Goal: Transaction & Acquisition: Download file/media

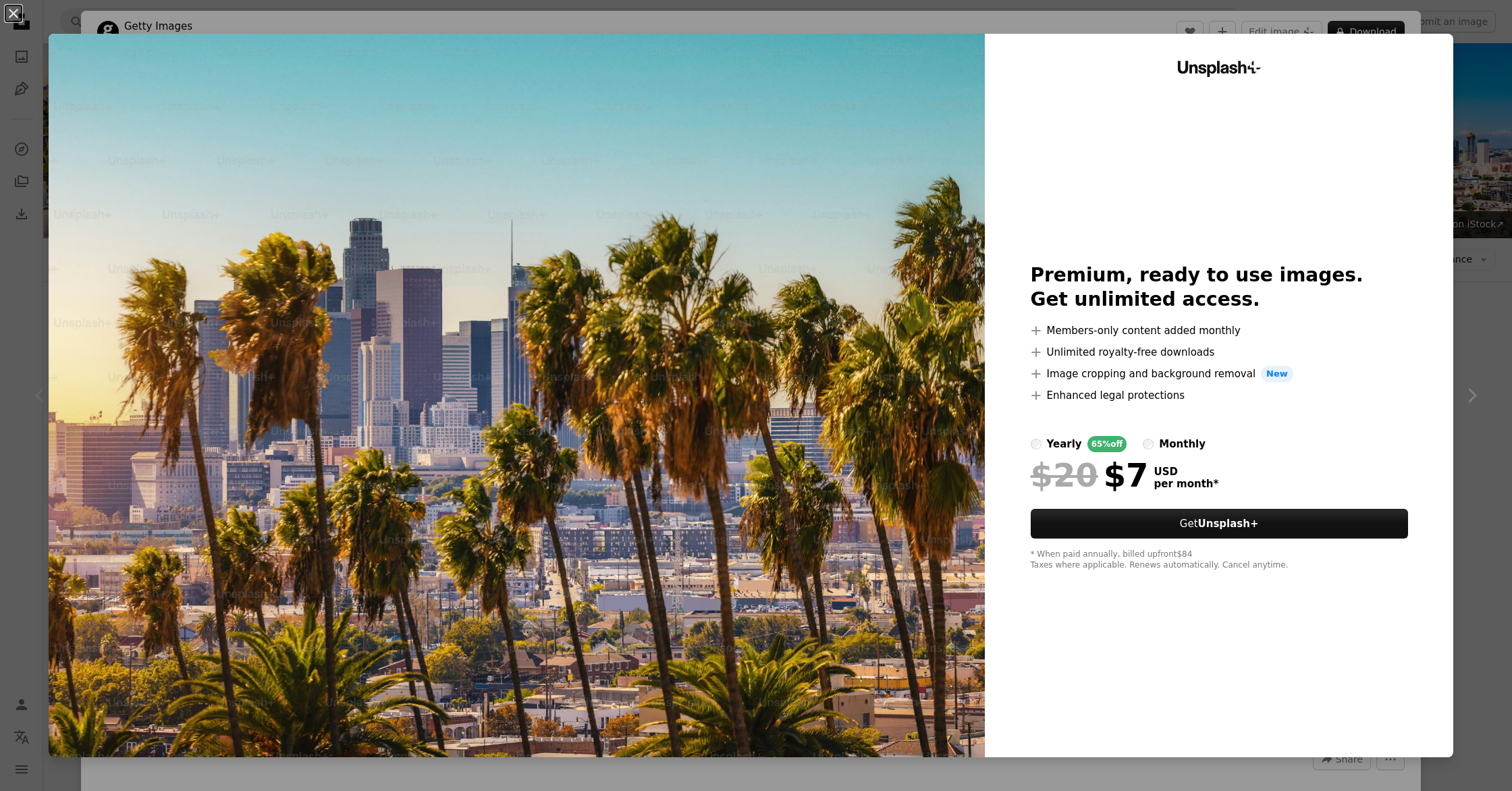
click at [1511, 300] on div "An X shape Unsplash+ Premium, ready to use images. Get unlimited access. A plus…" at bounding box center [756, 395] width 1512 height 791
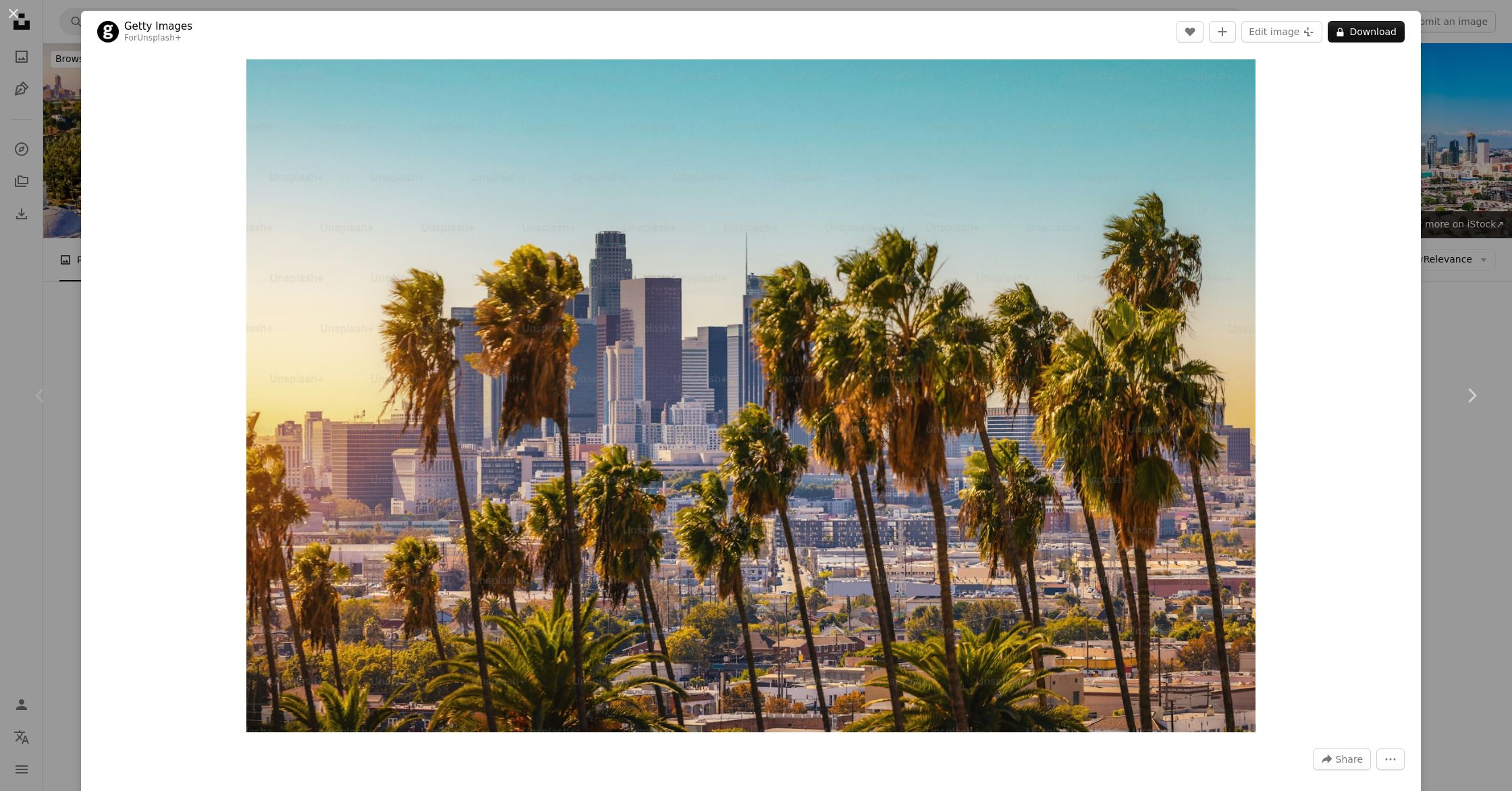
click at [1489, 329] on div "An X shape Chevron left Chevron right Getty Images For Unsplash+ A heart A plus…" at bounding box center [756, 395] width 1512 height 791
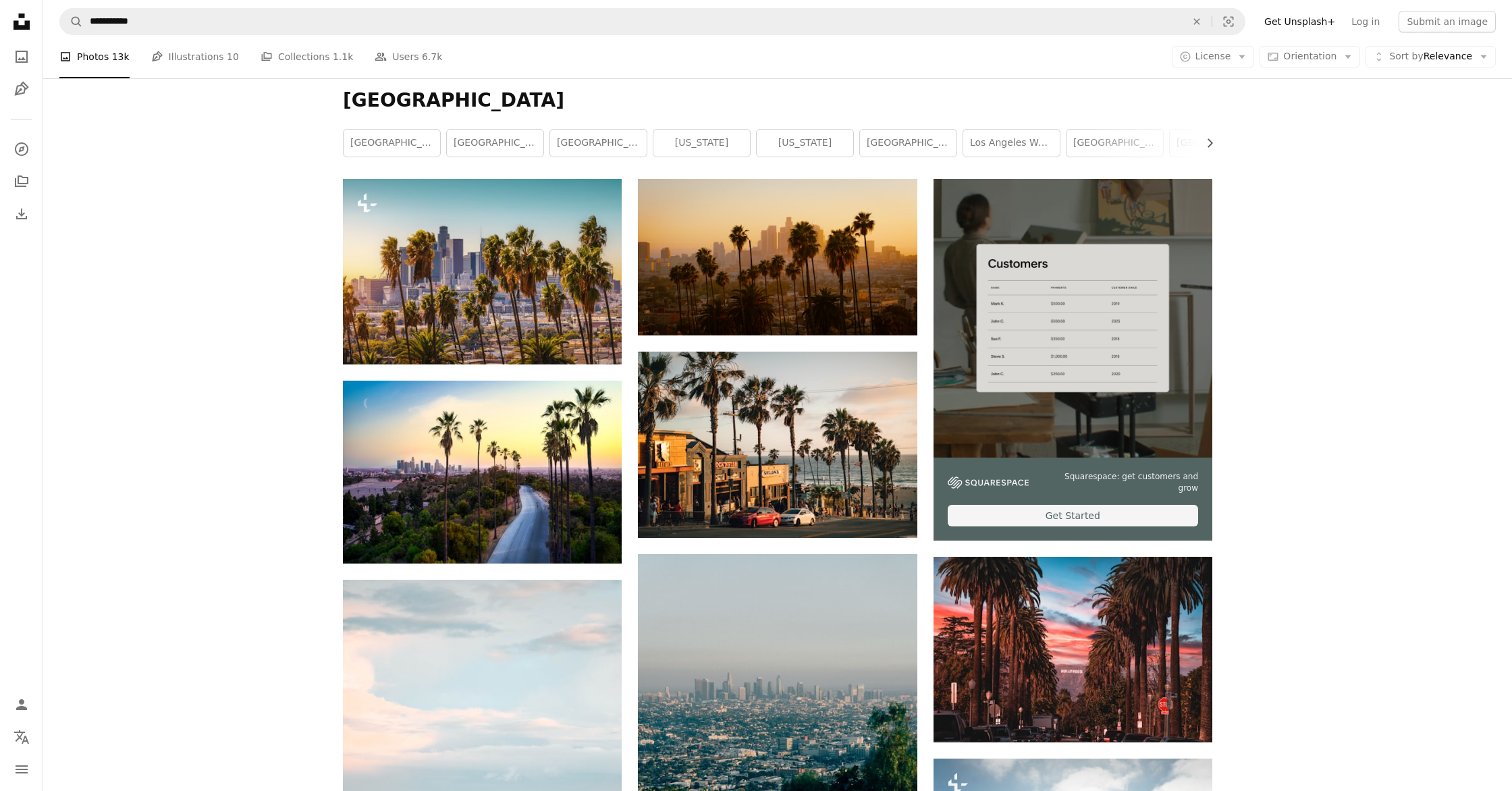
scroll to position [220, 0]
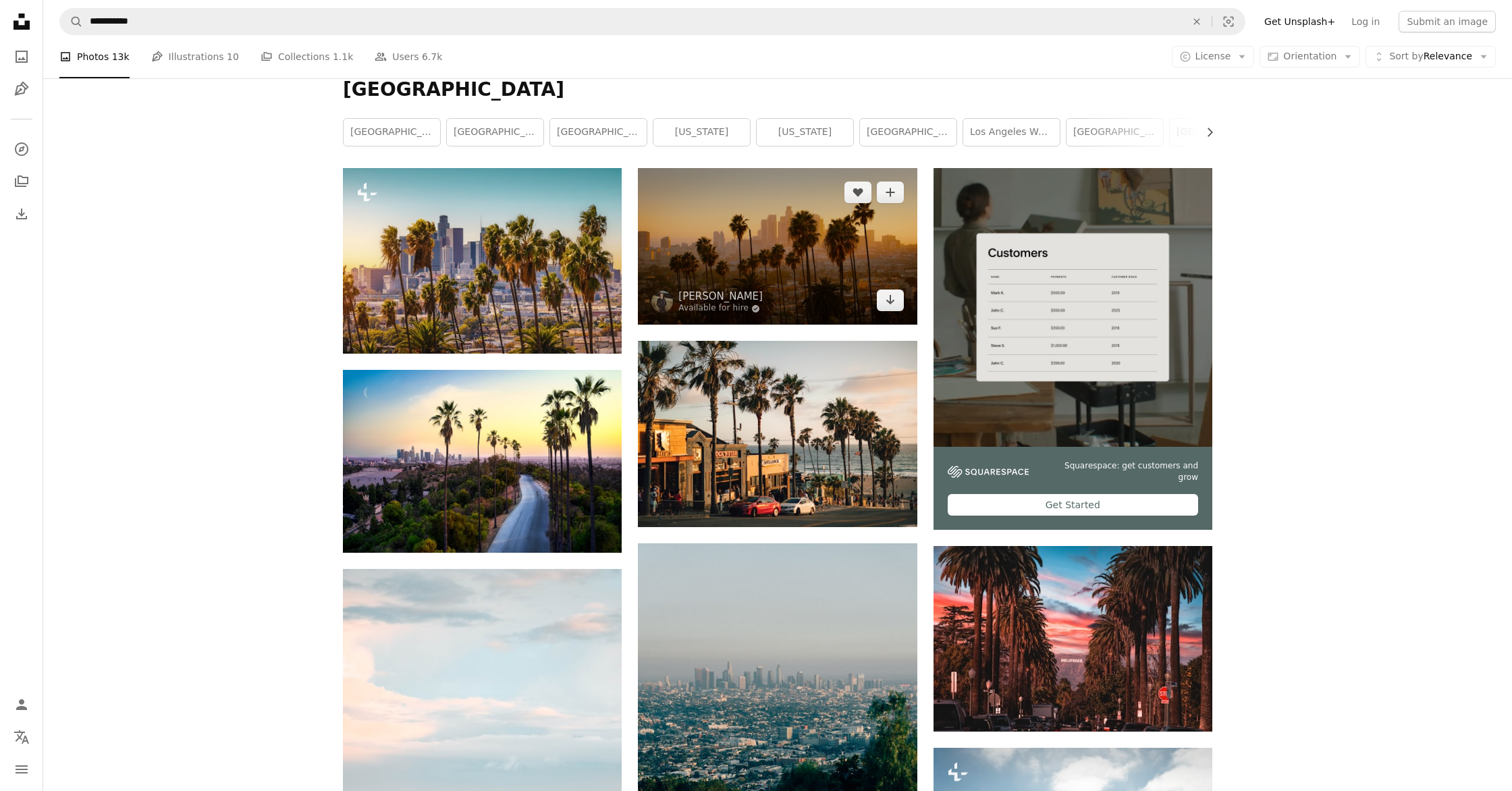
click at [727, 219] on img at bounding box center [777, 246] width 279 height 156
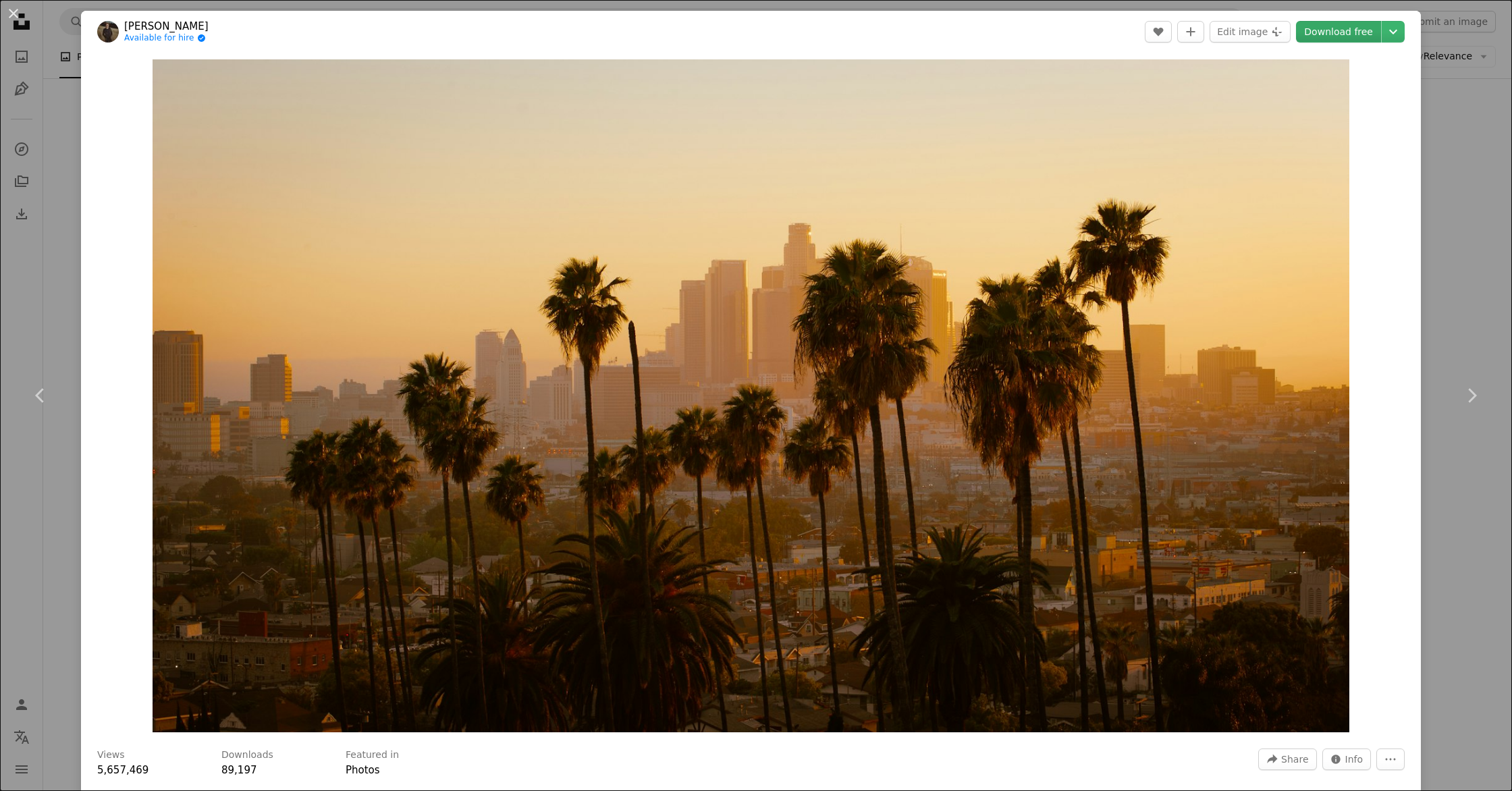
click at [1352, 27] on link "Download free" at bounding box center [1338, 32] width 85 height 22
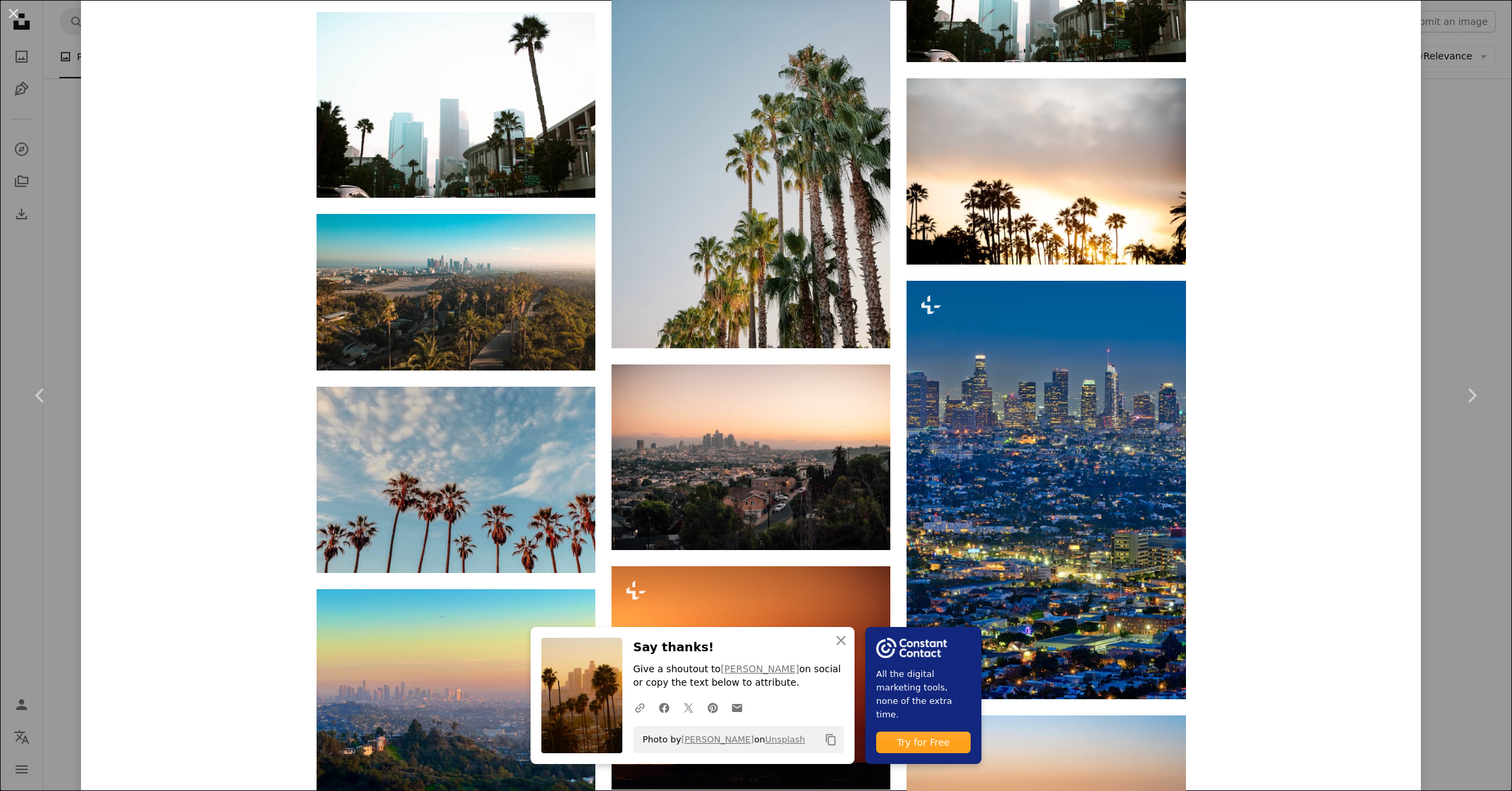
scroll to position [3011, 0]
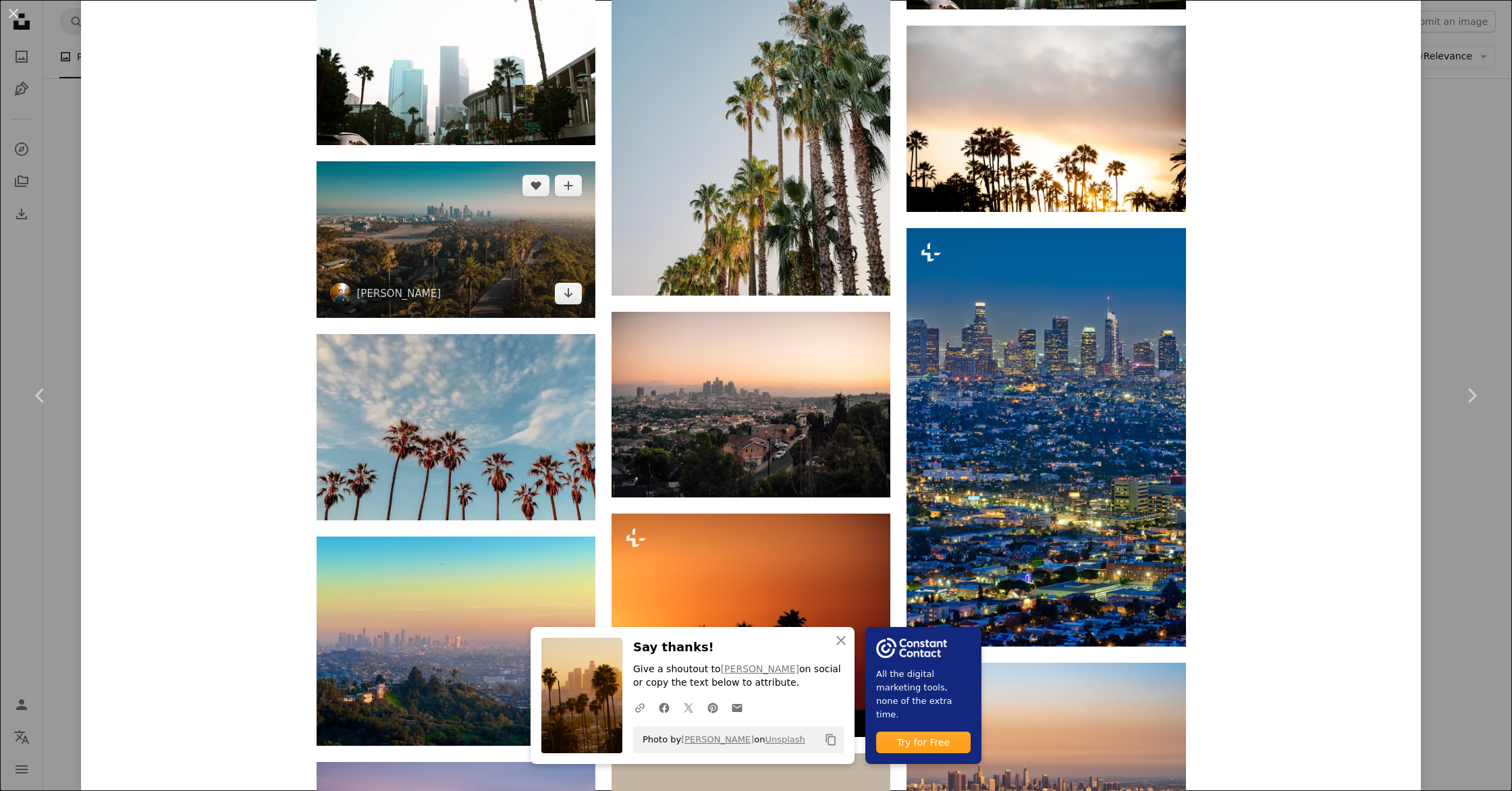
click at [376, 230] on img at bounding box center [456, 239] width 279 height 156
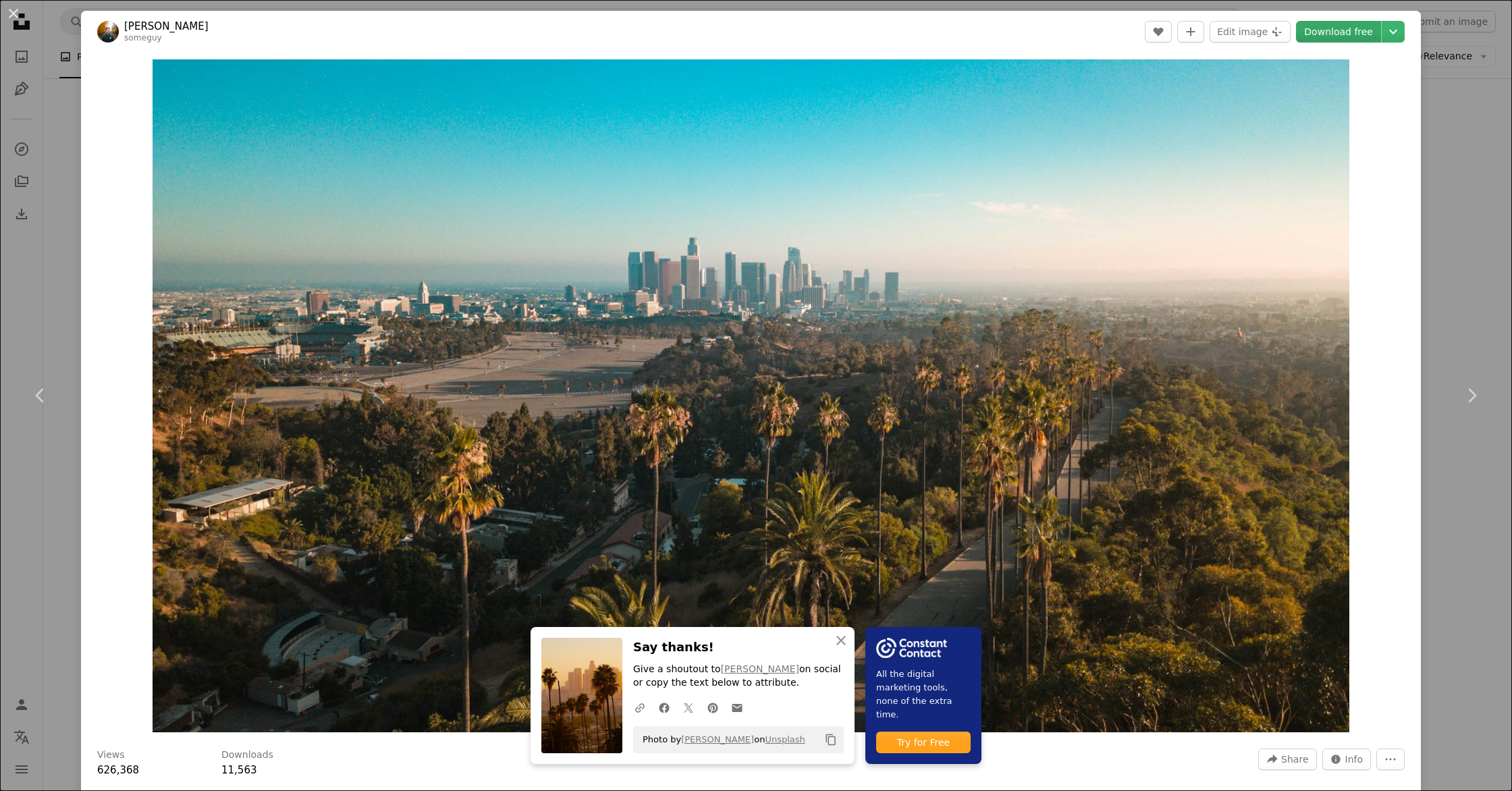
click at [1367, 39] on link "Download free" at bounding box center [1338, 32] width 85 height 22
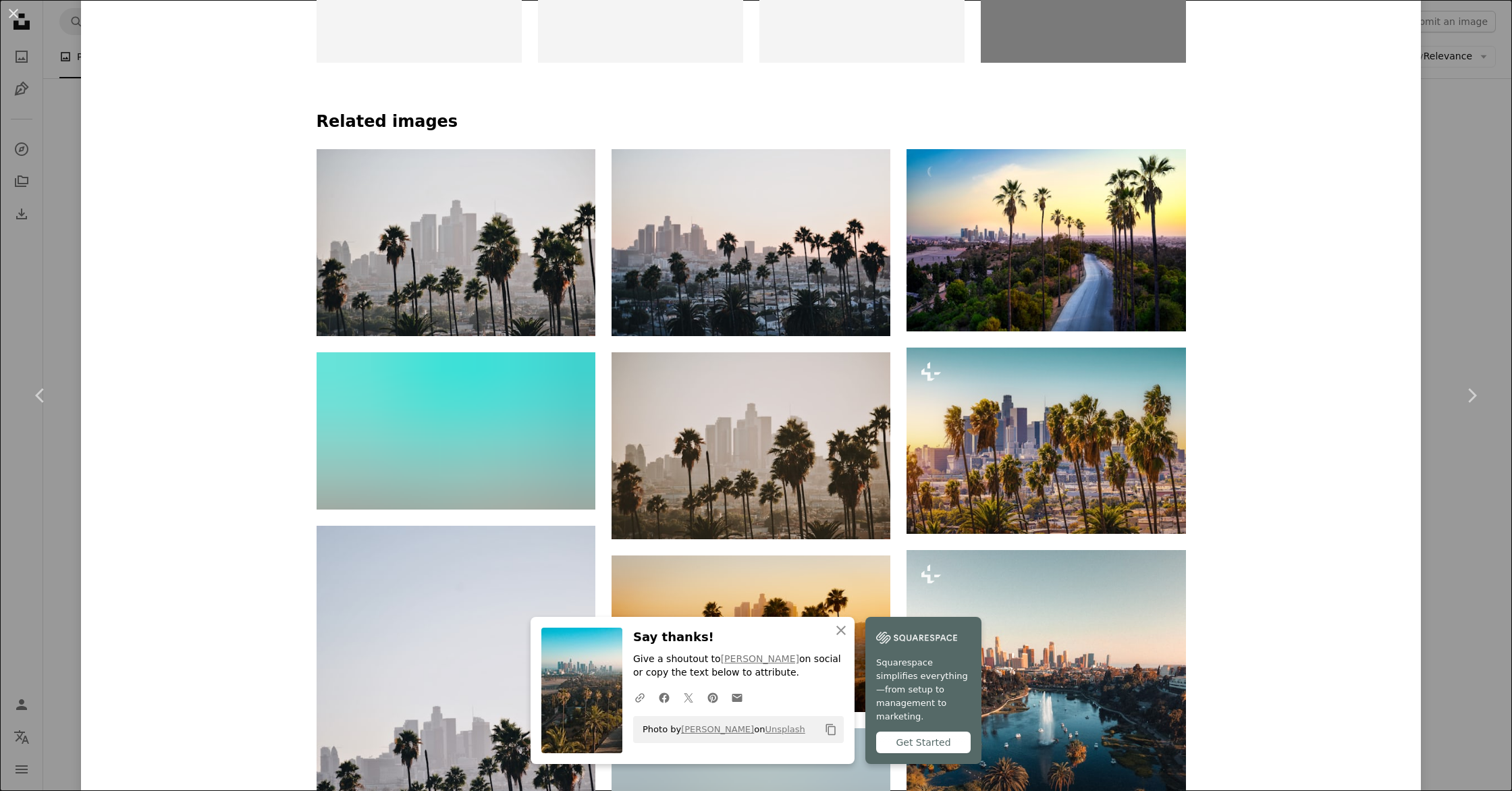
scroll to position [1117, 0]
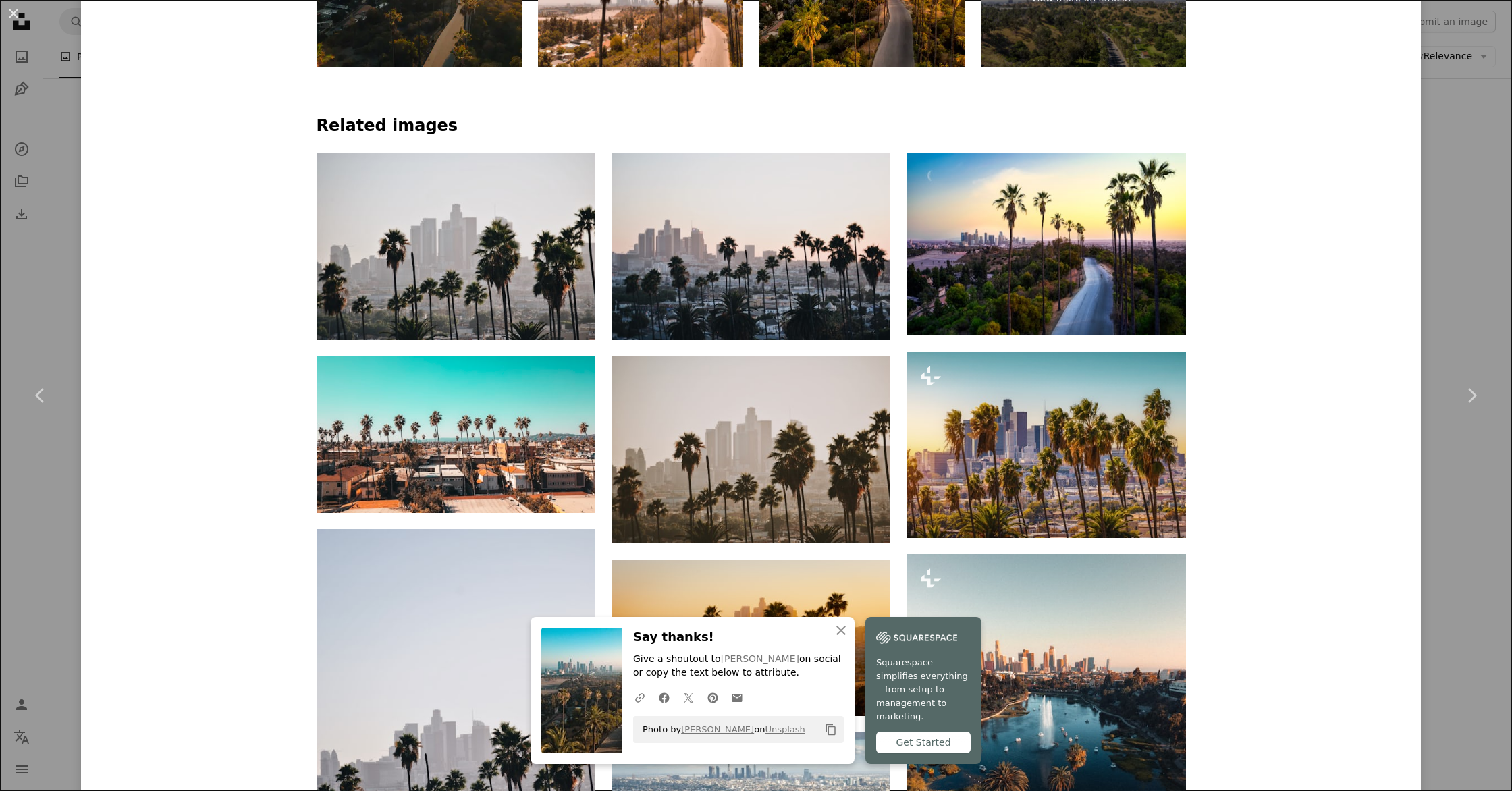
click at [1477, 226] on div "An X shape Chevron left Chevron right An X shape Close Say thanks! Give a shout…" at bounding box center [756, 395] width 1512 height 791
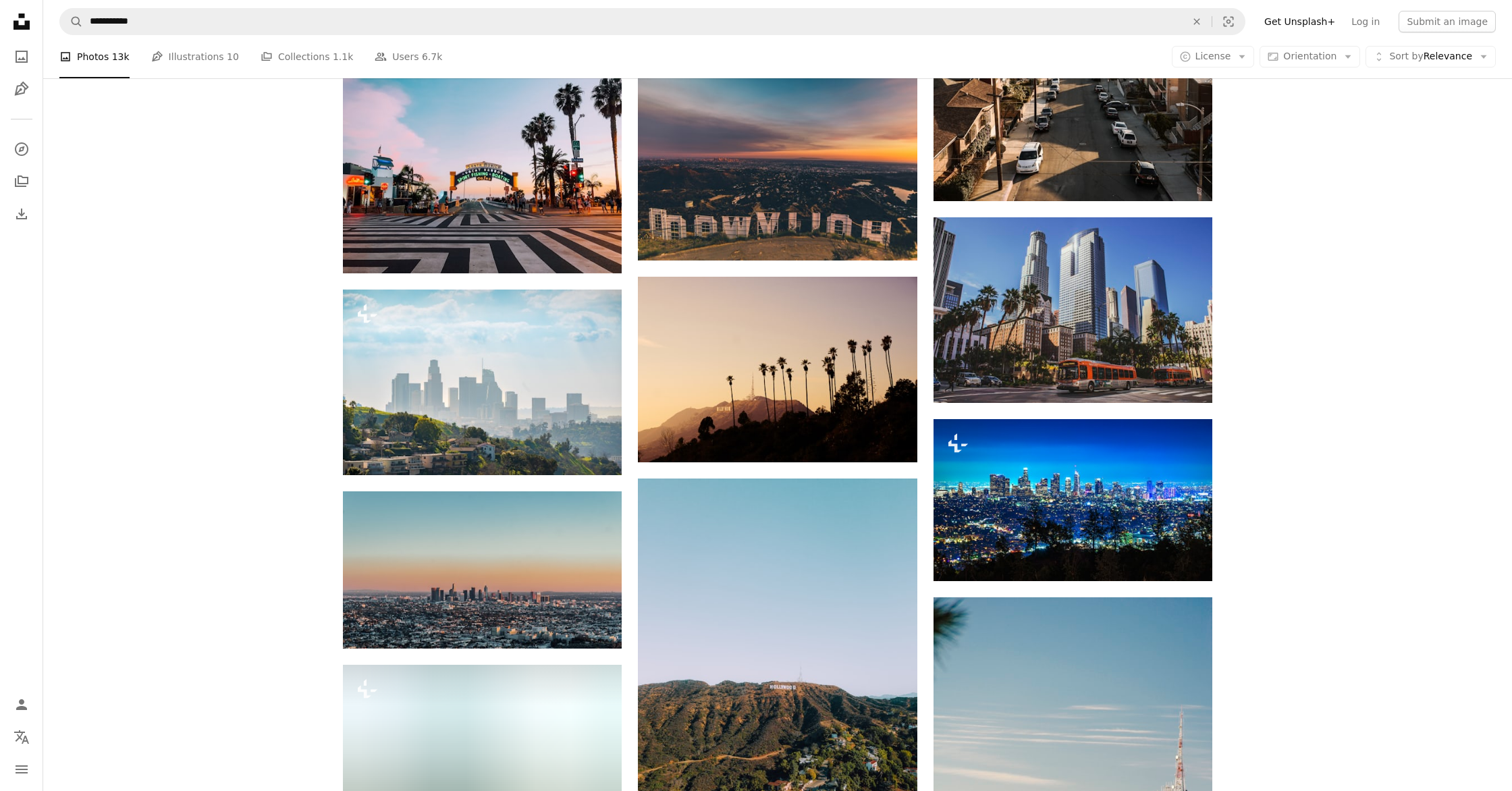
scroll to position [1764, 0]
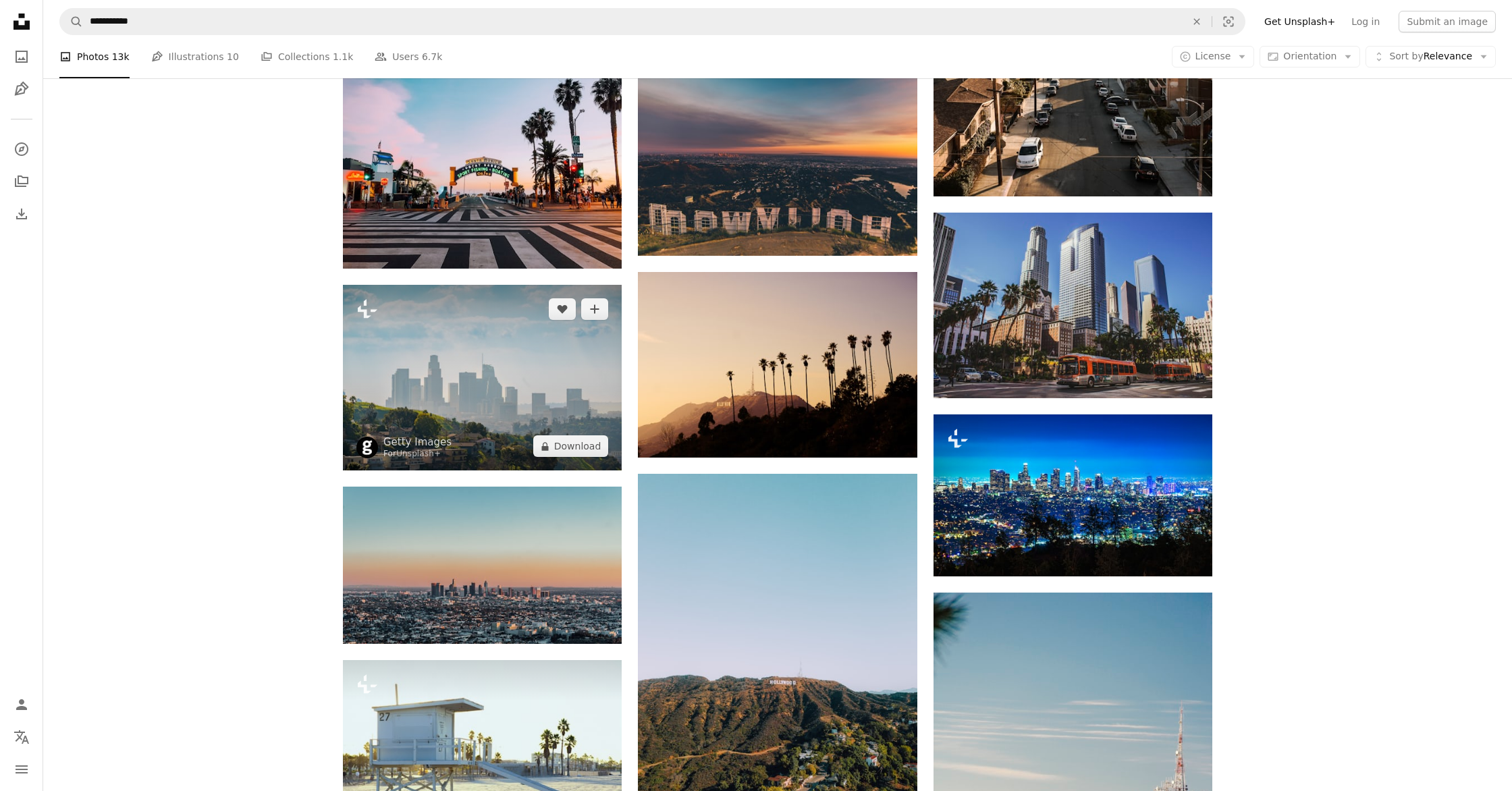
click at [444, 385] on img at bounding box center [482, 378] width 279 height 186
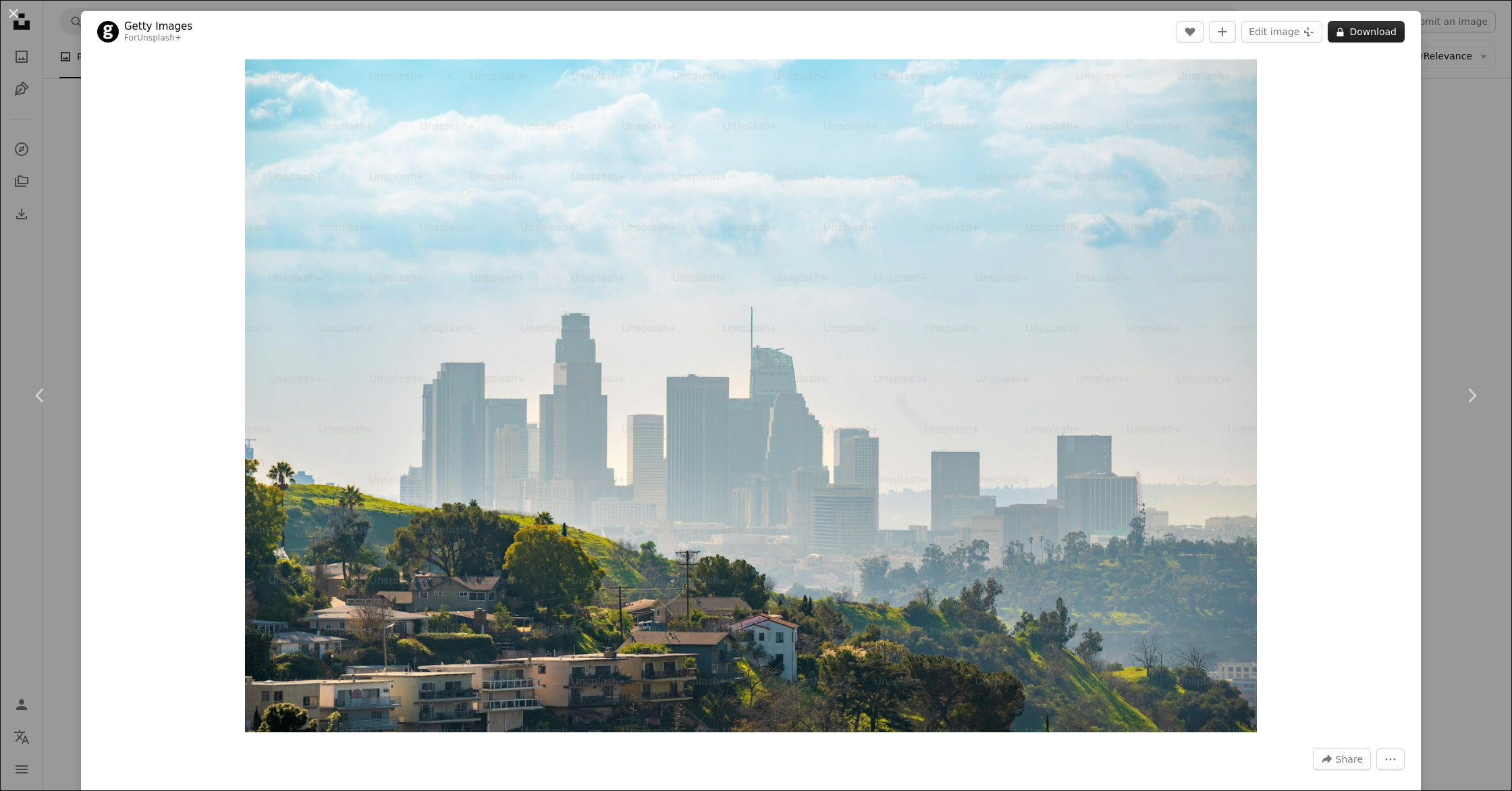
click at [1362, 37] on button "A lock Download" at bounding box center [1366, 32] width 77 height 22
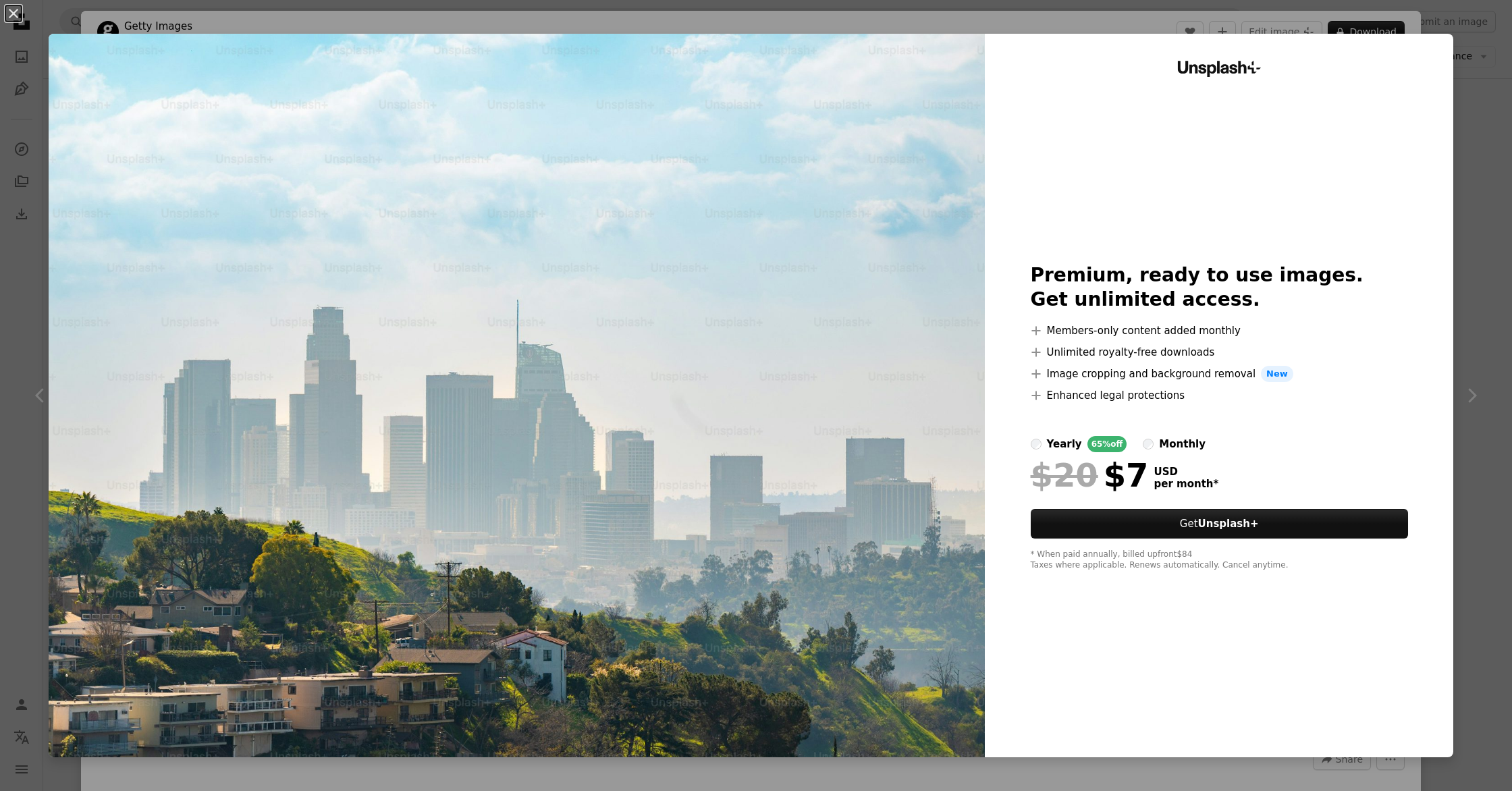
click at [1504, 511] on div "An X shape Unsplash+ Premium, ready to use images. Get unlimited access. A plus…" at bounding box center [756, 395] width 1512 height 791
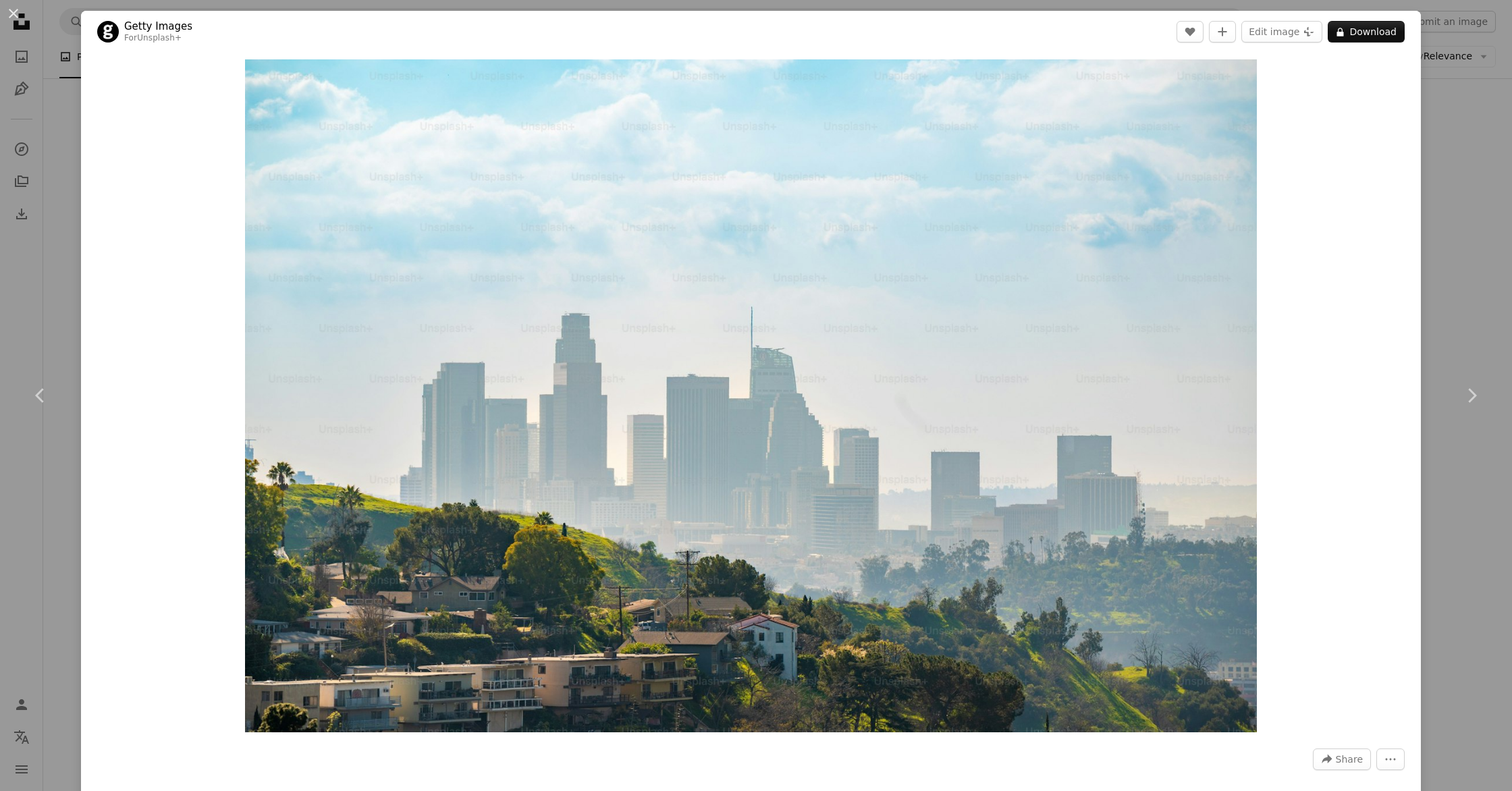
click at [1499, 518] on div "An X shape Chevron left Chevron right Getty Images For Unsplash+ A heart A plus…" at bounding box center [756, 395] width 1512 height 791
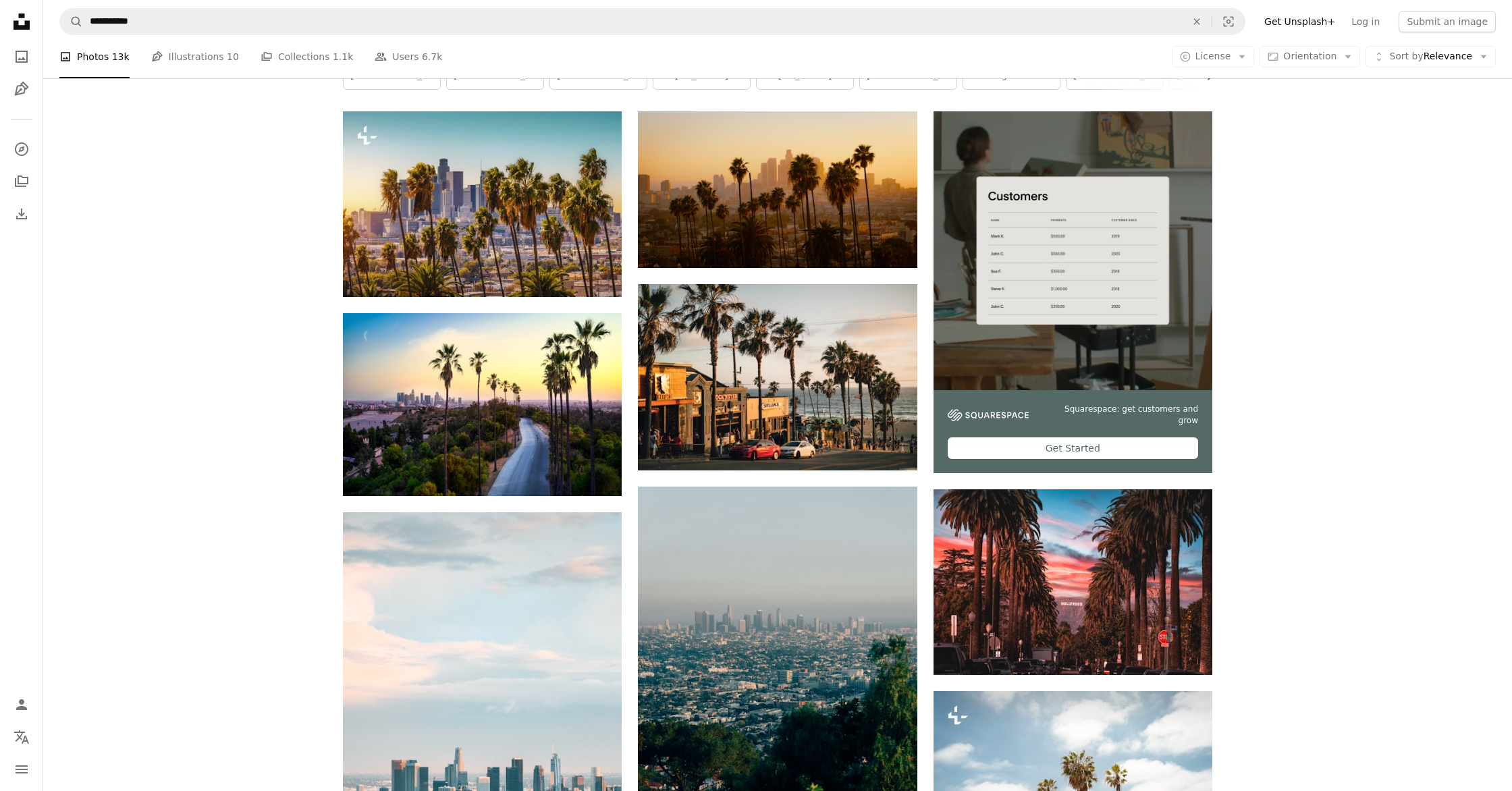
scroll to position [286, 0]
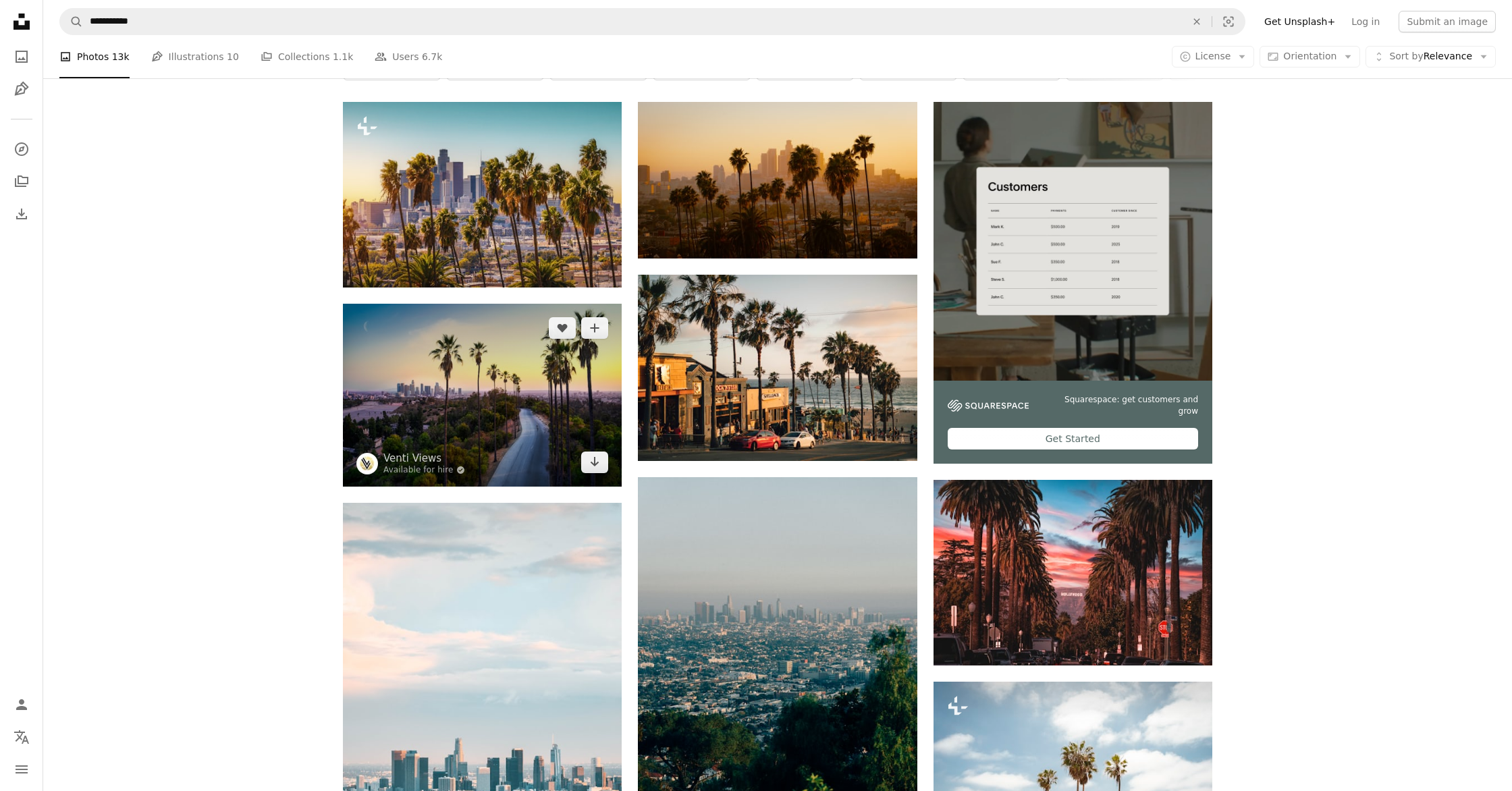
click at [509, 406] on img at bounding box center [482, 394] width 279 height 182
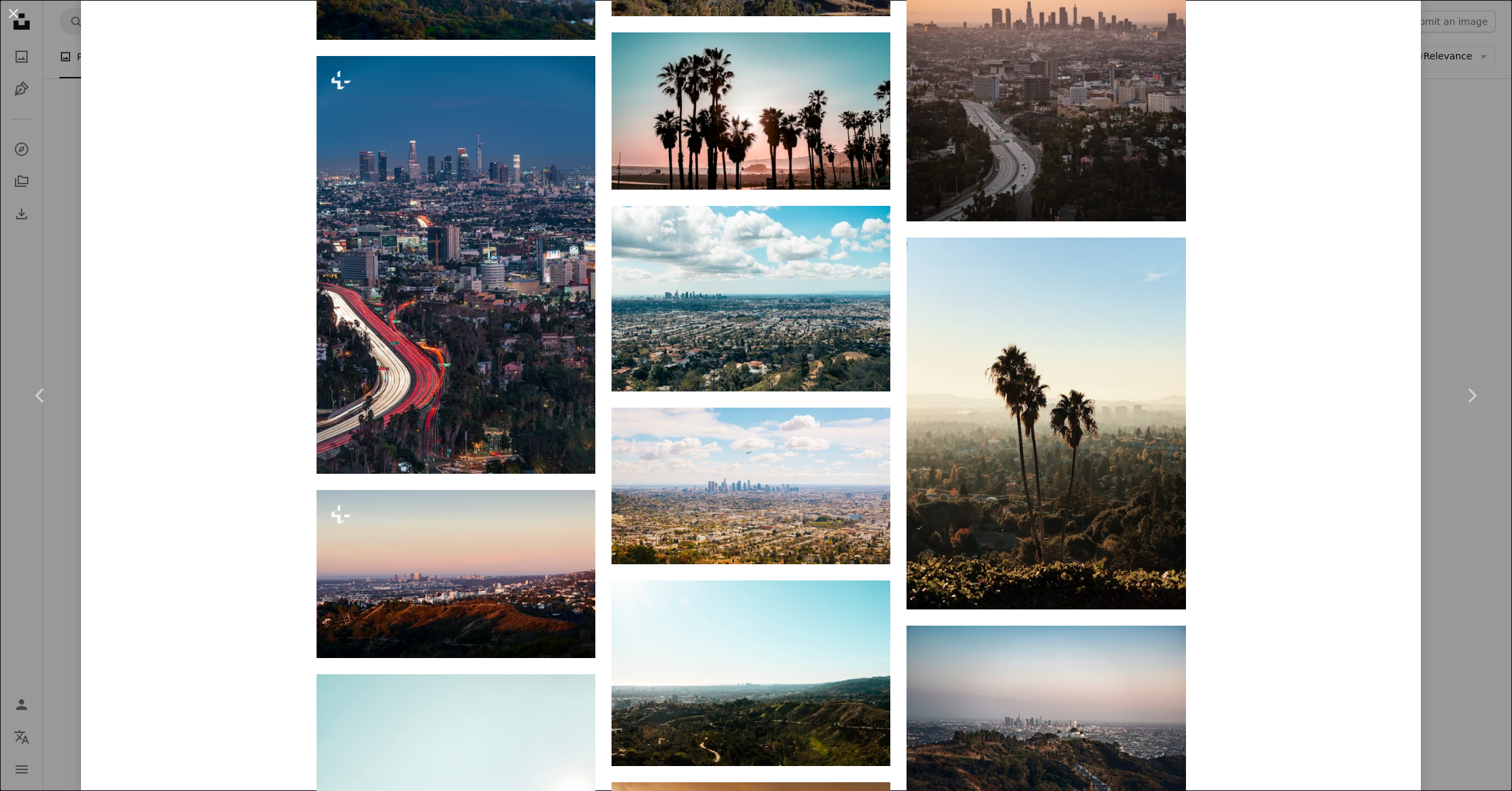
scroll to position [1896, 0]
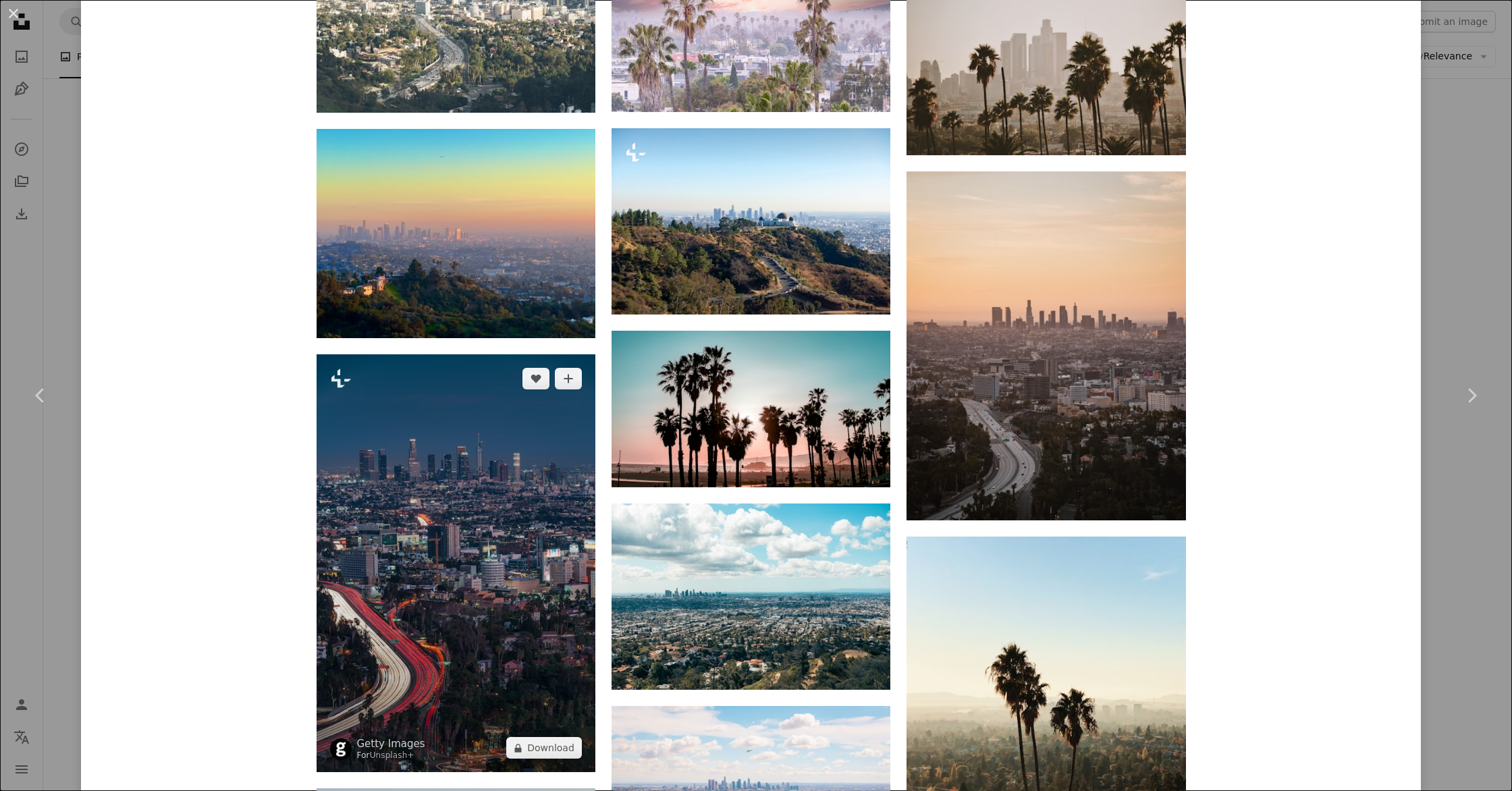
click at [436, 406] on img at bounding box center [456, 563] width 279 height 418
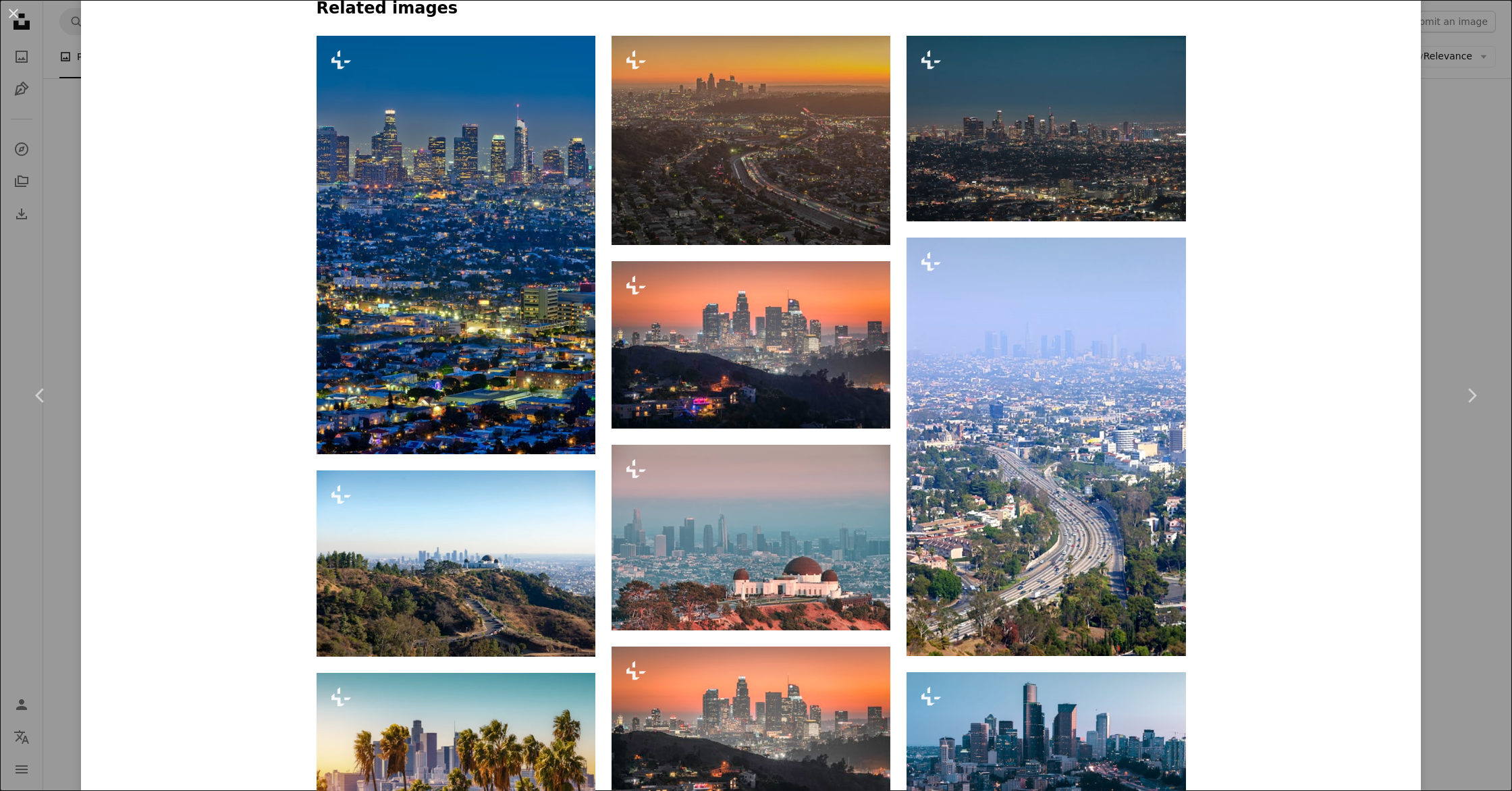
scroll to position [915, 0]
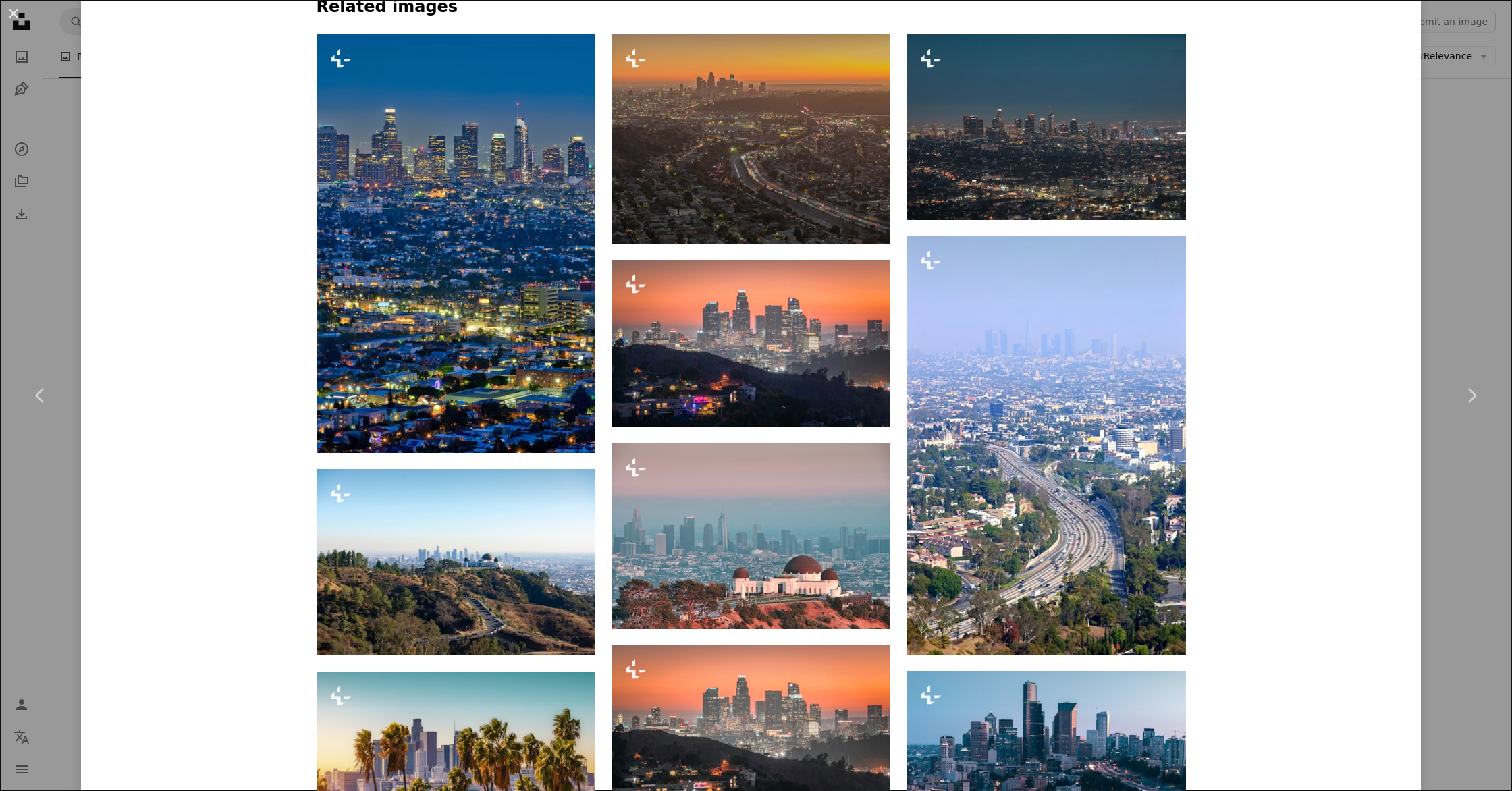
click at [1449, 278] on div "An X shape Chevron left Chevron right Getty Images For Unsplash+ A heart A plus…" at bounding box center [756, 395] width 1512 height 791
